Goal: Information Seeking & Learning: Learn about a topic

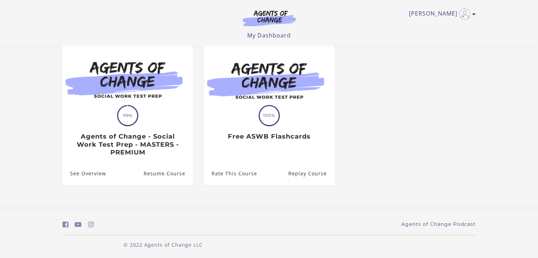
scroll to position [65, 0]
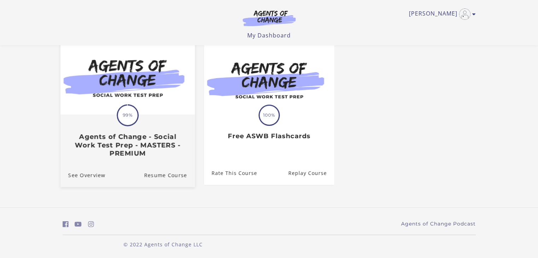
click at [130, 103] on img at bounding box center [127, 78] width 134 height 73
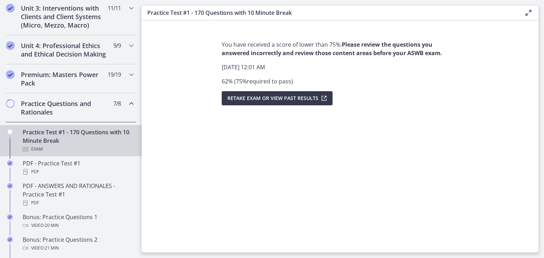
scroll to position [297, 0]
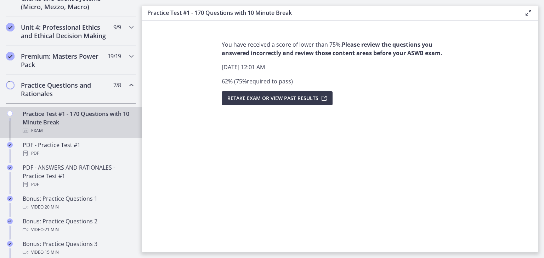
click at [64, 98] on h2 "Practice Questions and Rationales" at bounding box center [64, 89] width 86 height 17
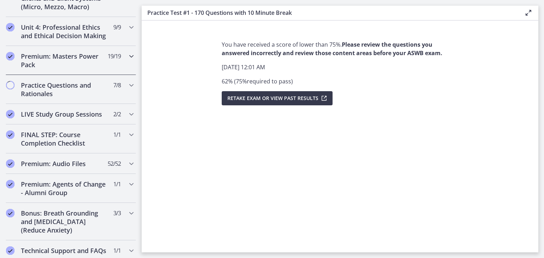
click at [76, 67] on h2 "Premium: Masters Power Pack" at bounding box center [64, 60] width 86 height 17
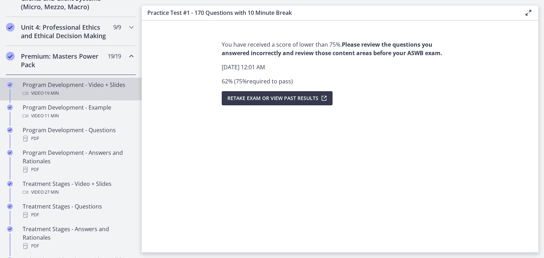
click at [77, 91] on div "Program Development - Video + Slides Video · 19 min" at bounding box center [78, 89] width 110 height 17
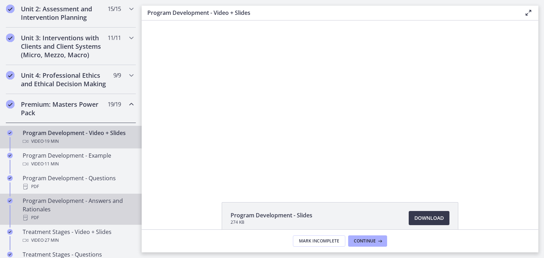
scroll to position [250, 0]
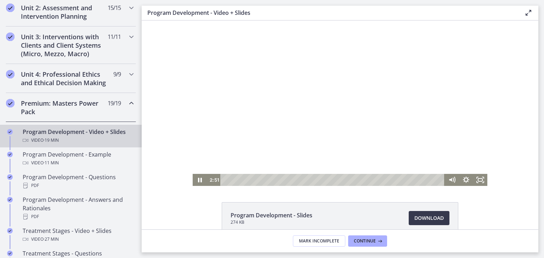
click at [436, 127] on div at bounding box center [340, 104] width 294 height 166
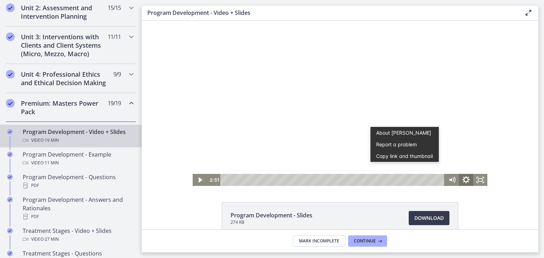
click at [465, 177] on icon "Show settings menu" at bounding box center [465, 180] width 17 height 15
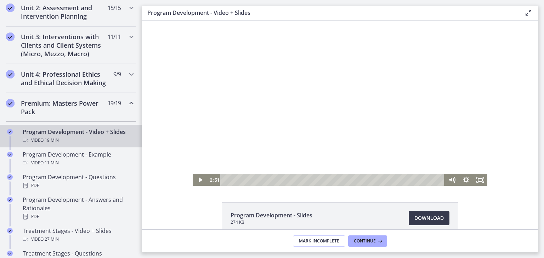
click at [450, 98] on div at bounding box center [340, 104] width 294 height 166
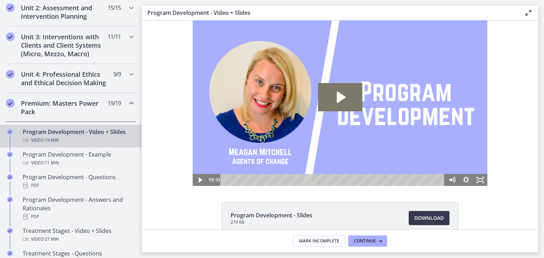
scroll to position [0, 0]
click at [376, 245] on button "Continue" at bounding box center [367, 241] width 39 height 11
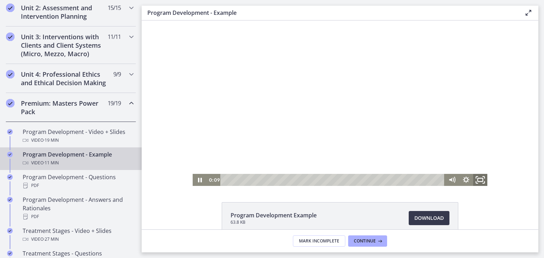
click at [477, 182] on rect "Fullscreen" at bounding box center [479, 180] width 5 height 4
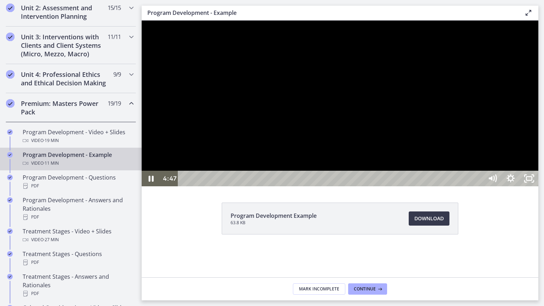
click at [538, 169] on div at bounding box center [340, 104] width 396 height 166
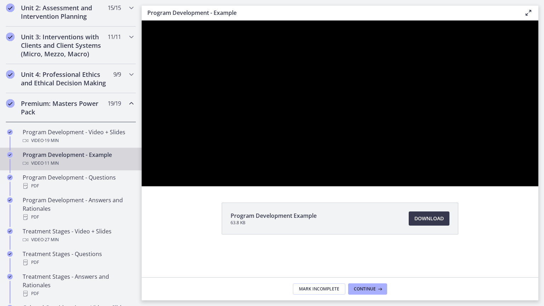
click at [142, 21] on button "Play Video: ce1tvpnf17fhkgqdp7i0.mp4" at bounding box center [142, 21] width 0 height 0
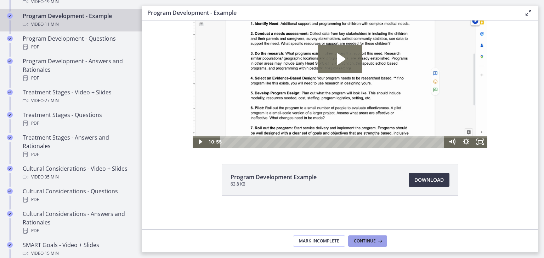
click at [372, 241] on span "Continue" at bounding box center [365, 242] width 22 height 6
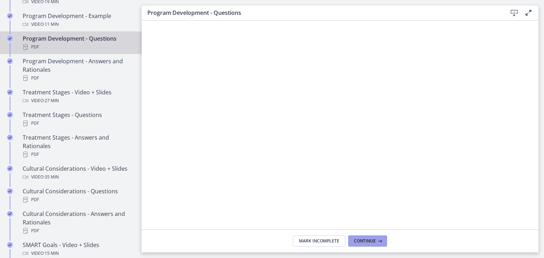
click at [372, 241] on span "Continue" at bounding box center [365, 242] width 22 height 6
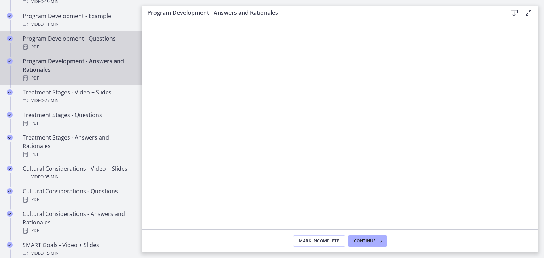
click at [84, 49] on div "Program Development - Questions PDF" at bounding box center [78, 42] width 110 height 17
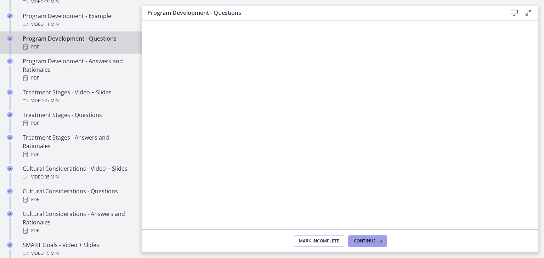
click at [360, 244] on button "Continue" at bounding box center [367, 241] width 39 height 11
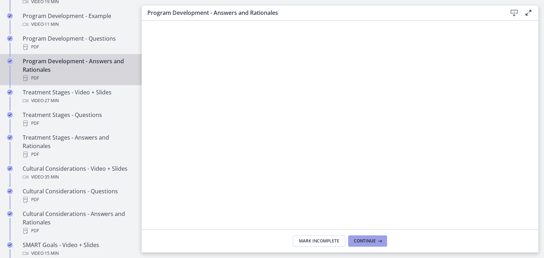
click at [360, 244] on button "Continue" at bounding box center [367, 241] width 39 height 11
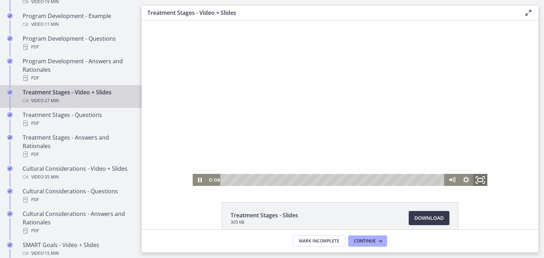
click at [478, 182] on icon "Fullscreen" at bounding box center [479, 180] width 17 height 15
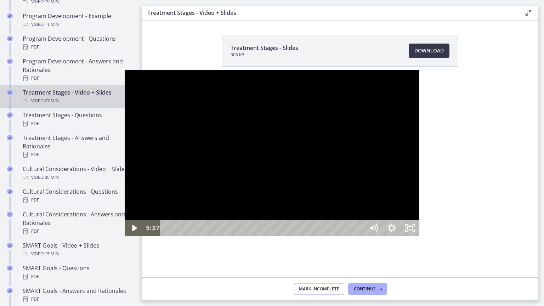
click at [219, 197] on div at bounding box center [272, 153] width 294 height 166
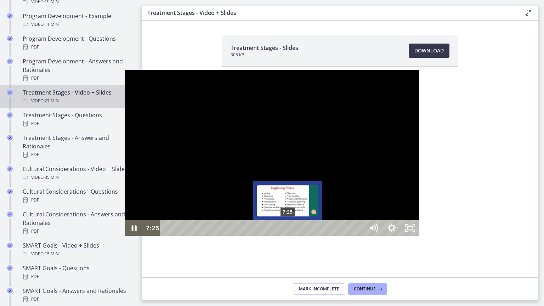
click at [167, 236] on div "7:25" at bounding box center [263, 228] width 192 height 16
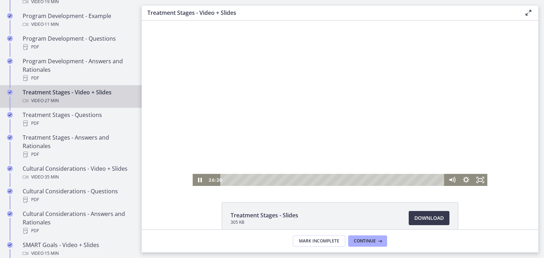
click at [487, 162] on div "Click for sound @keyframes VOLUME_SMALL_WAVE_FLASH { 0% { opacity: 0; } 33% { o…" at bounding box center [340, 104] width 396 height 166
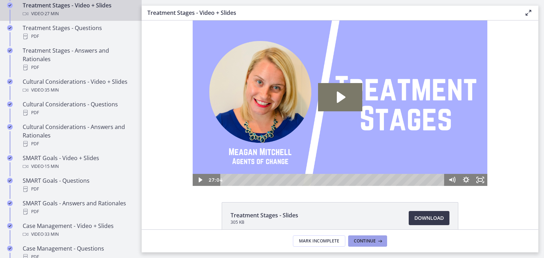
click at [371, 242] on span "Continue" at bounding box center [365, 242] width 22 height 6
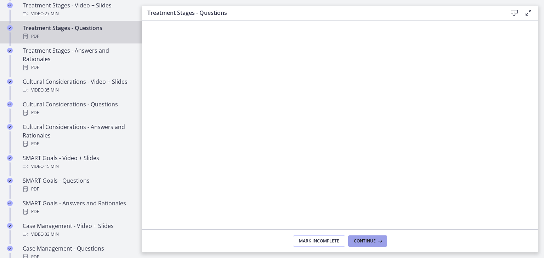
click at [371, 242] on span "Continue" at bounding box center [365, 242] width 22 height 6
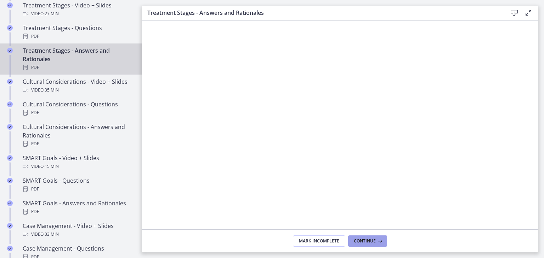
click at [371, 242] on span "Continue" at bounding box center [365, 242] width 22 height 6
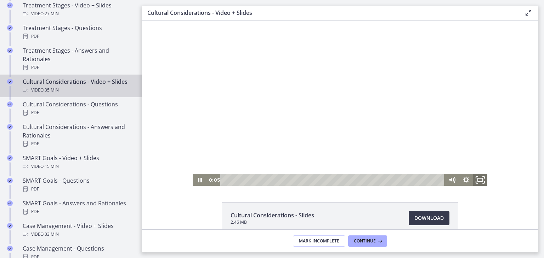
click at [475, 183] on icon "Fullscreen" at bounding box center [479, 180] width 17 height 15
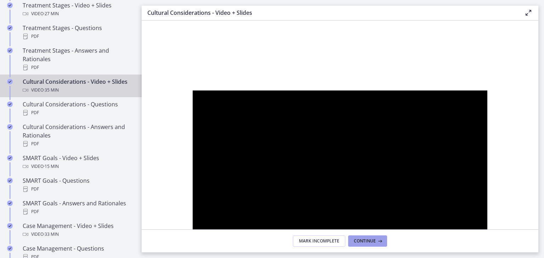
click at [363, 243] on span "Continue" at bounding box center [365, 242] width 22 height 6
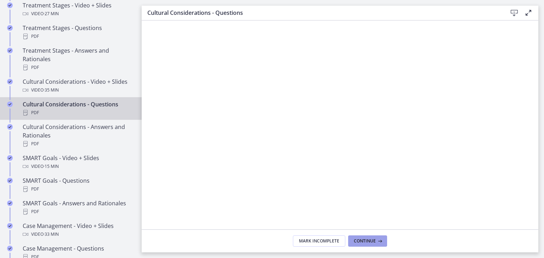
click at [363, 243] on span "Continue" at bounding box center [365, 242] width 22 height 6
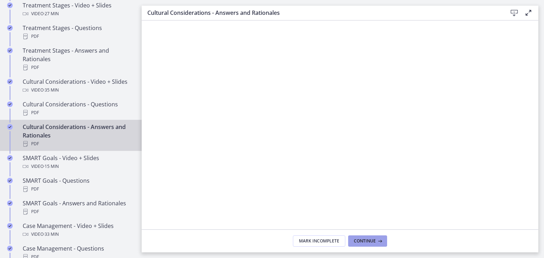
click at [363, 243] on span "Continue" at bounding box center [365, 242] width 22 height 6
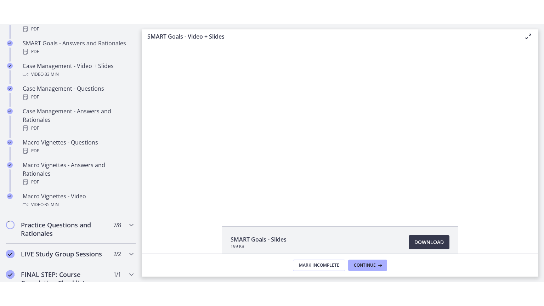
scroll to position [661, 0]
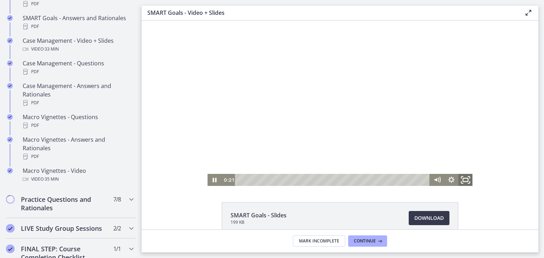
click at [464, 180] on icon "Fullscreen" at bounding box center [464, 180] width 17 height 15
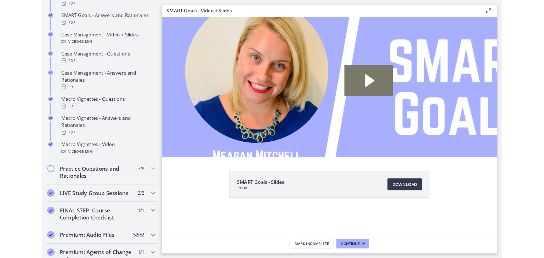
scroll to position [0, 0]
